Goal: Navigation & Orientation: Find specific page/section

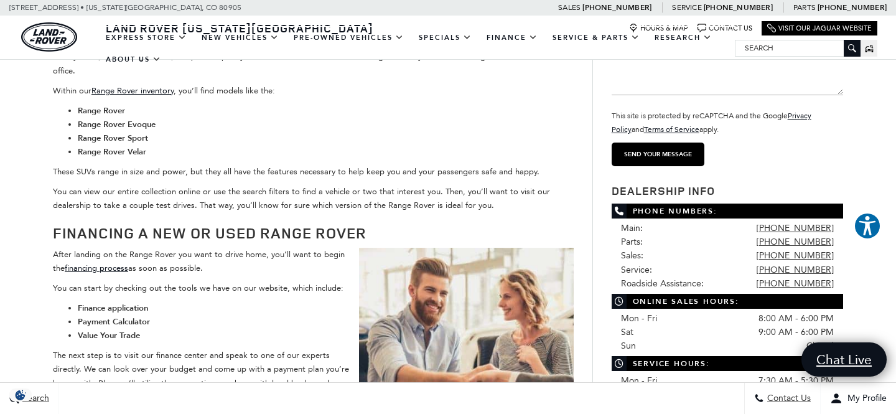
scroll to position [843, 0]
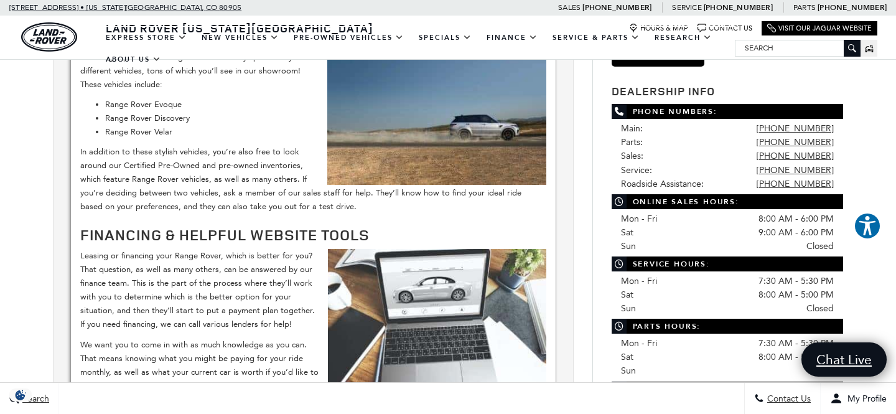
scroll to position [1044, 0]
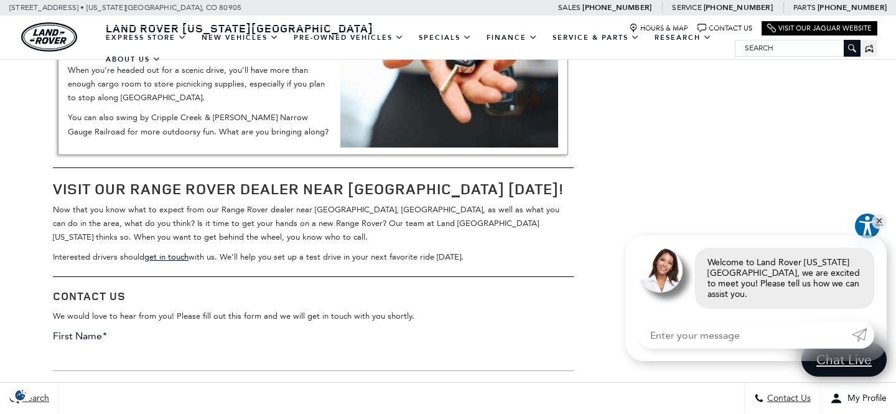
scroll to position [1541, 0]
